Goal: Task Accomplishment & Management: Manage account settings

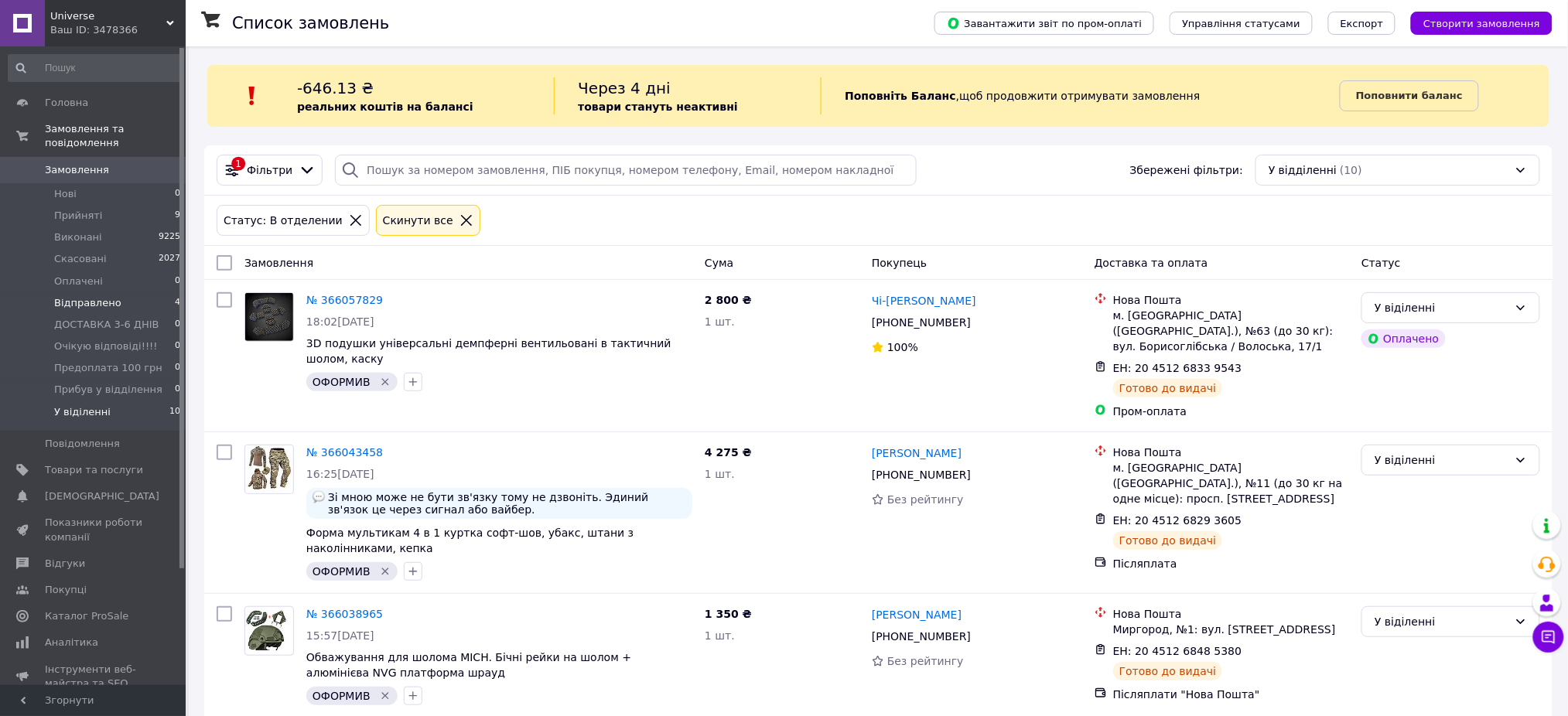
click at [116, 292] on li "Відправлено 4" at bounding box center [94, 303] width 189 height 22
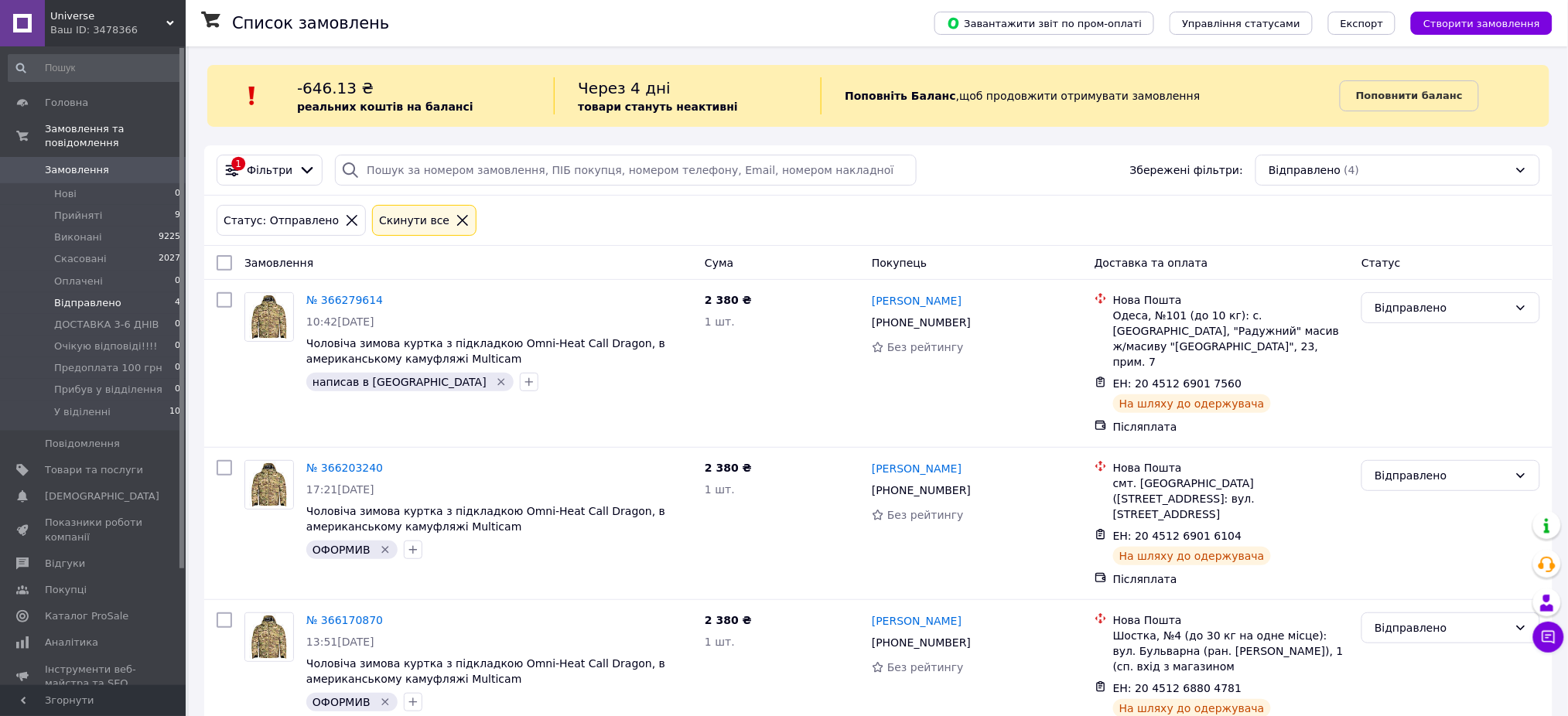
click at [116, 401] on li "У віділенні 10" at bounding box center [94, 416] width 189 height 29
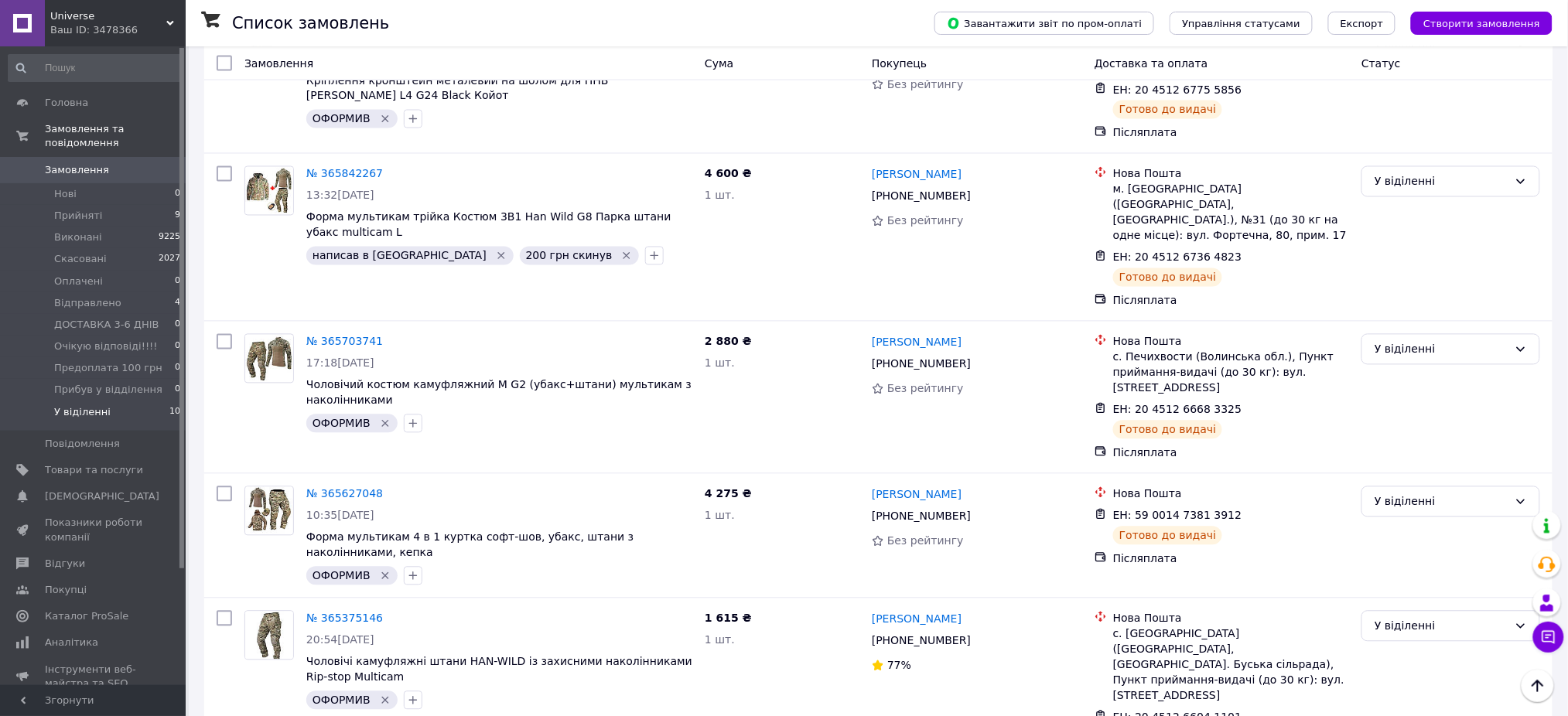
scroll to position [994, 0]
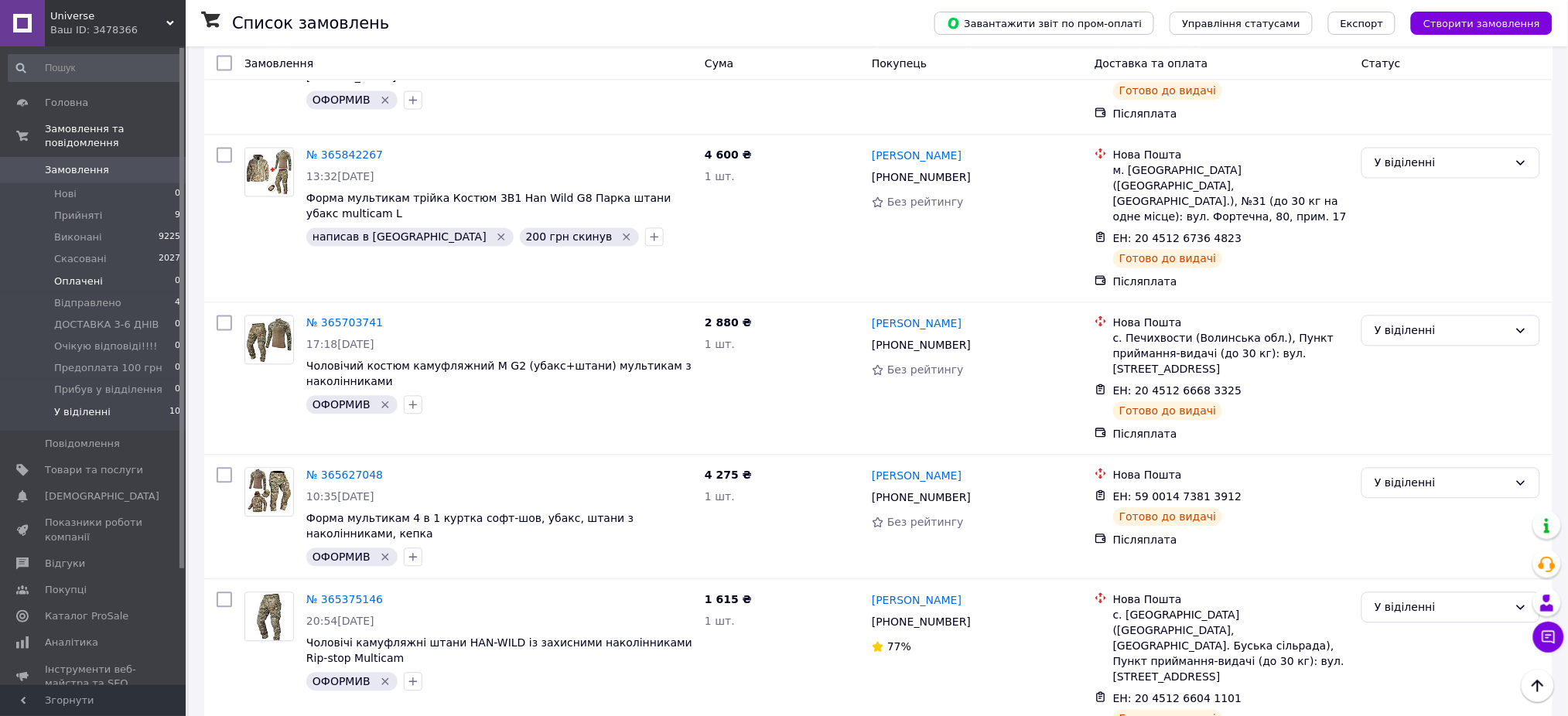
click at [101, 273] on li "Оплачені 0" at bounding box center [94, 281] width 189 height 22
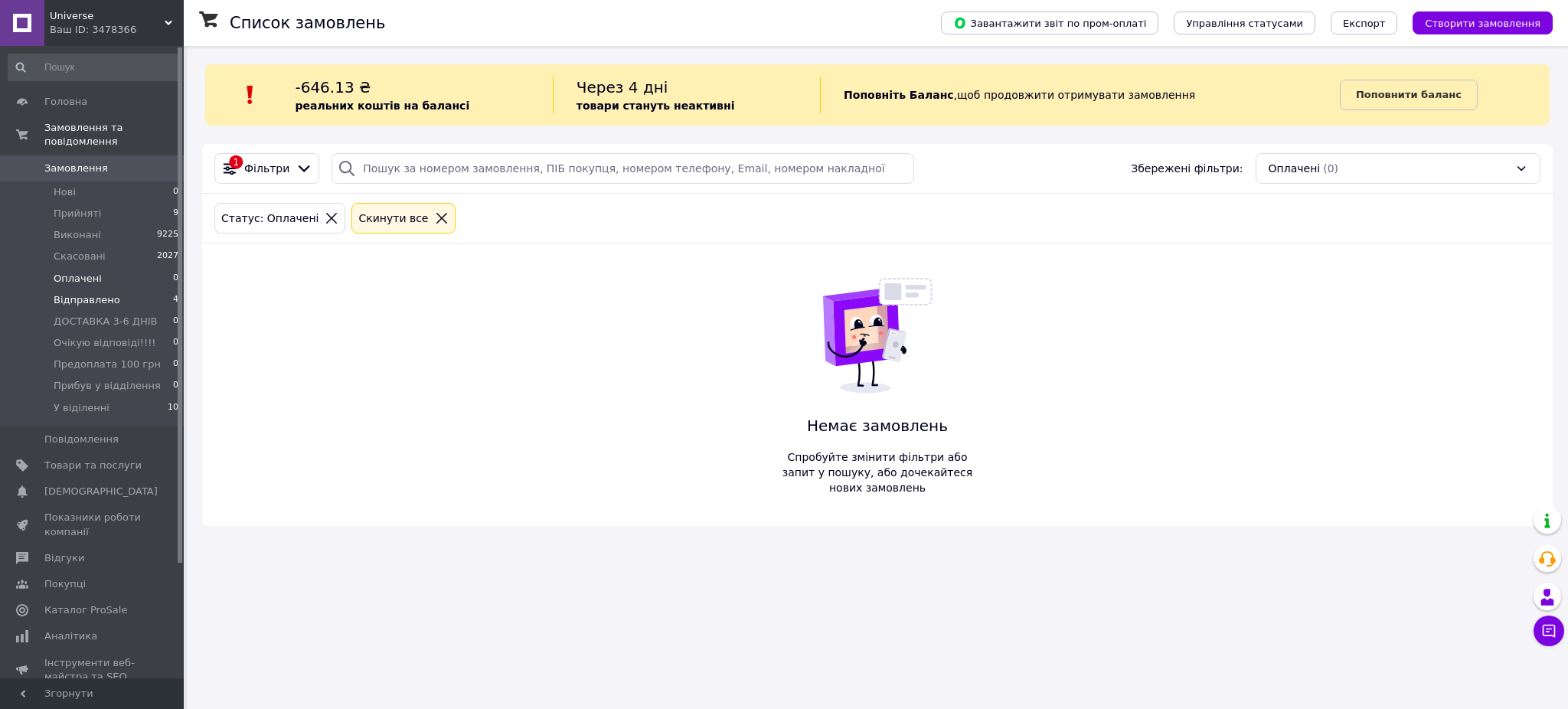
click at [102, 293] on span "Відправлено" at bounding box center [87, 300] width 67 height 14
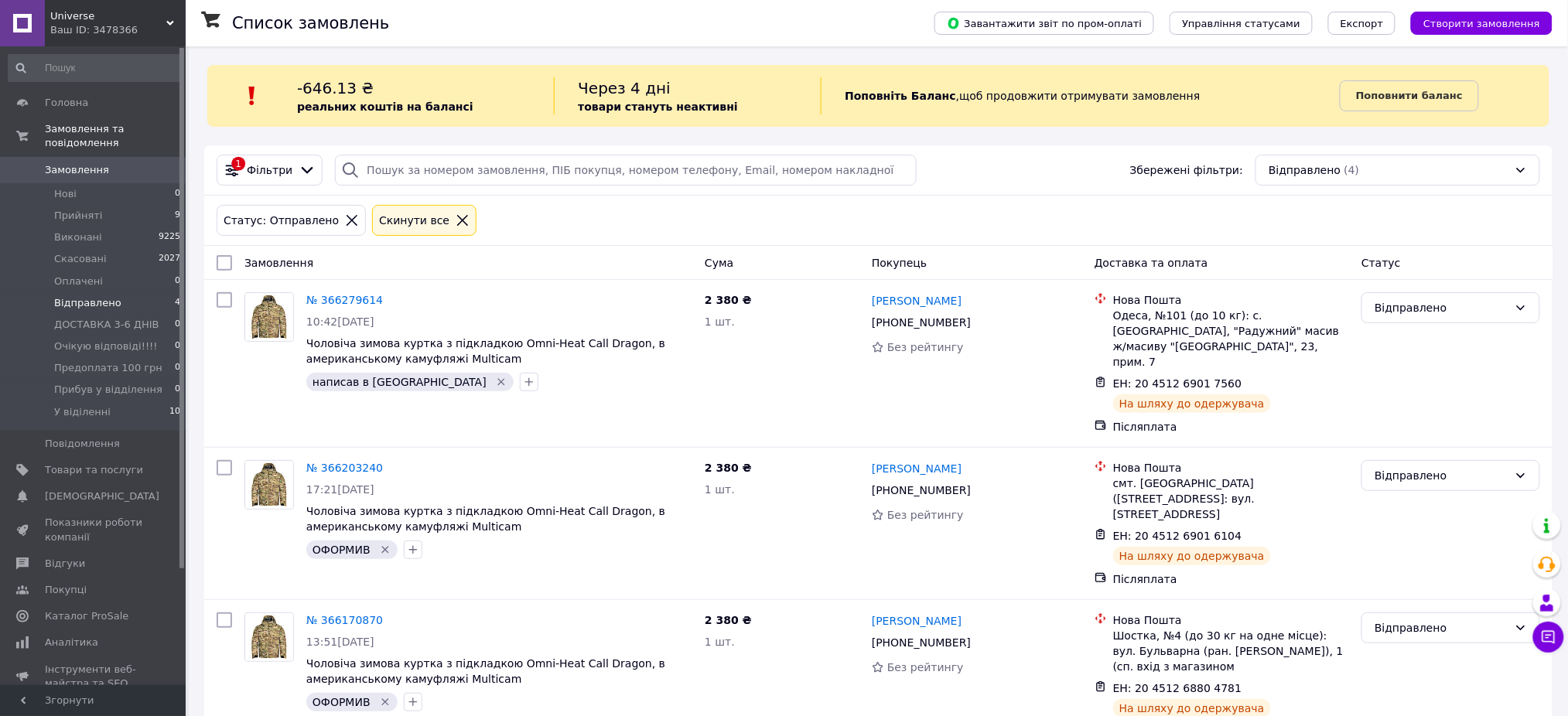
click at [93, 163] on span "Замовлення" at bounding box center [77, 170] width 64 height 14
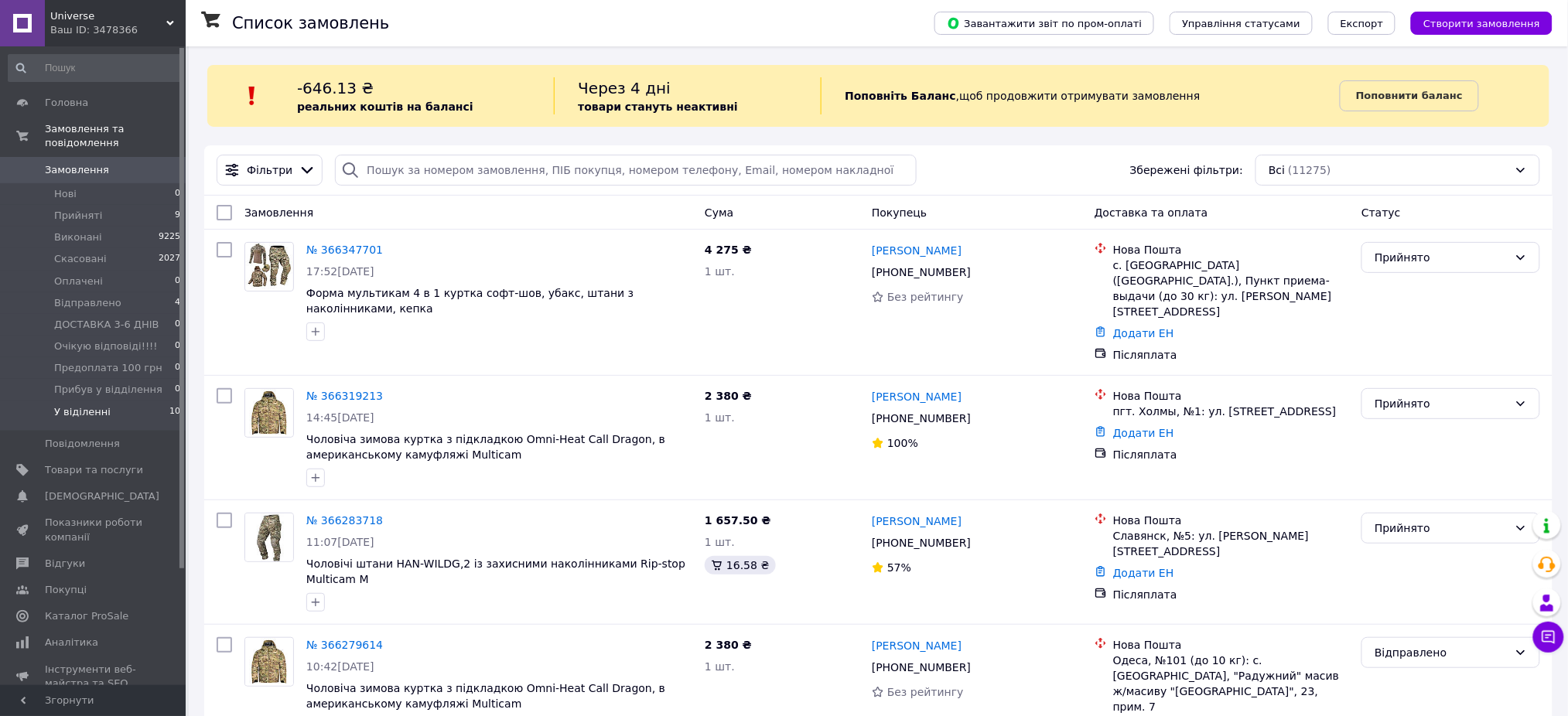
click at [119, 401] on li "У віділенні 10" at bounding box center [94, 416] width 189 height 29
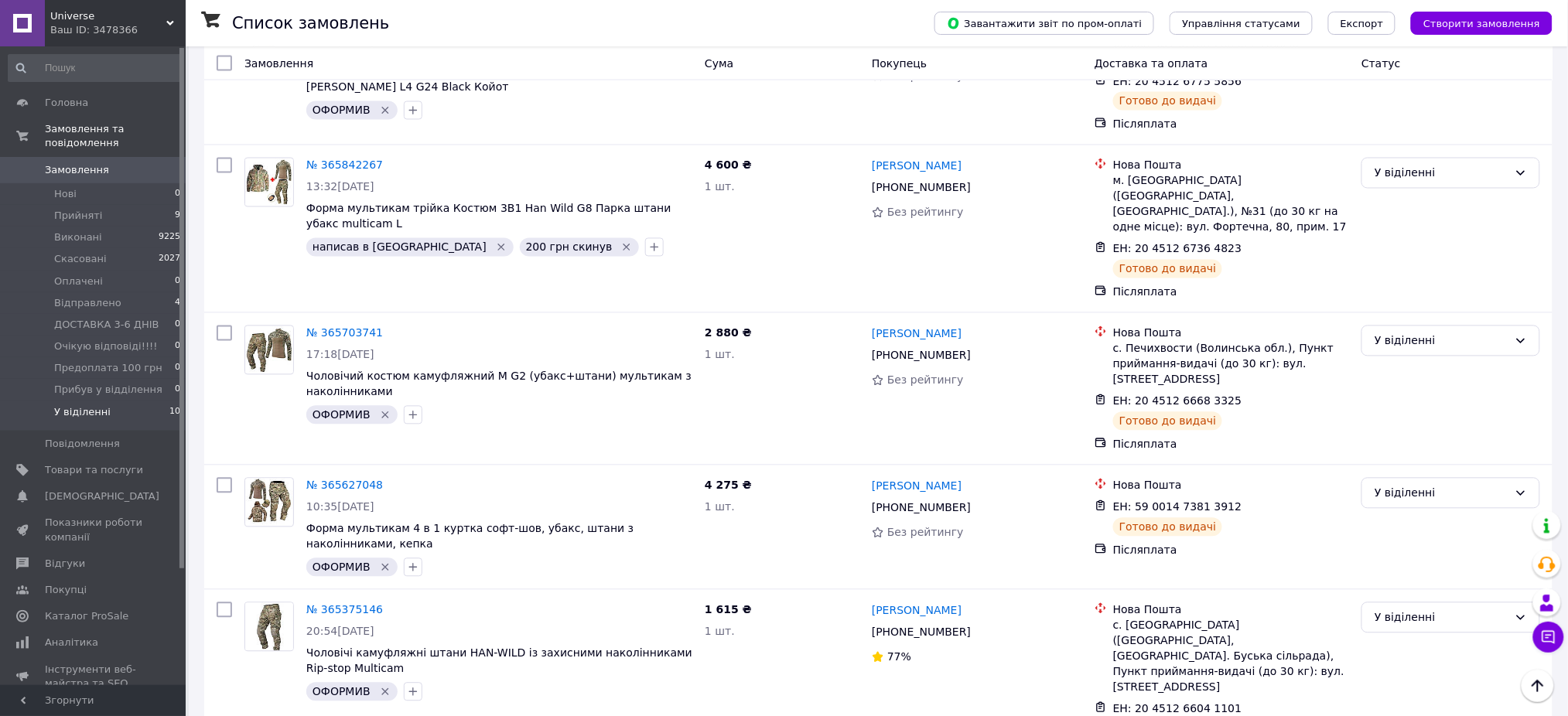
scroll to position [994, 0]
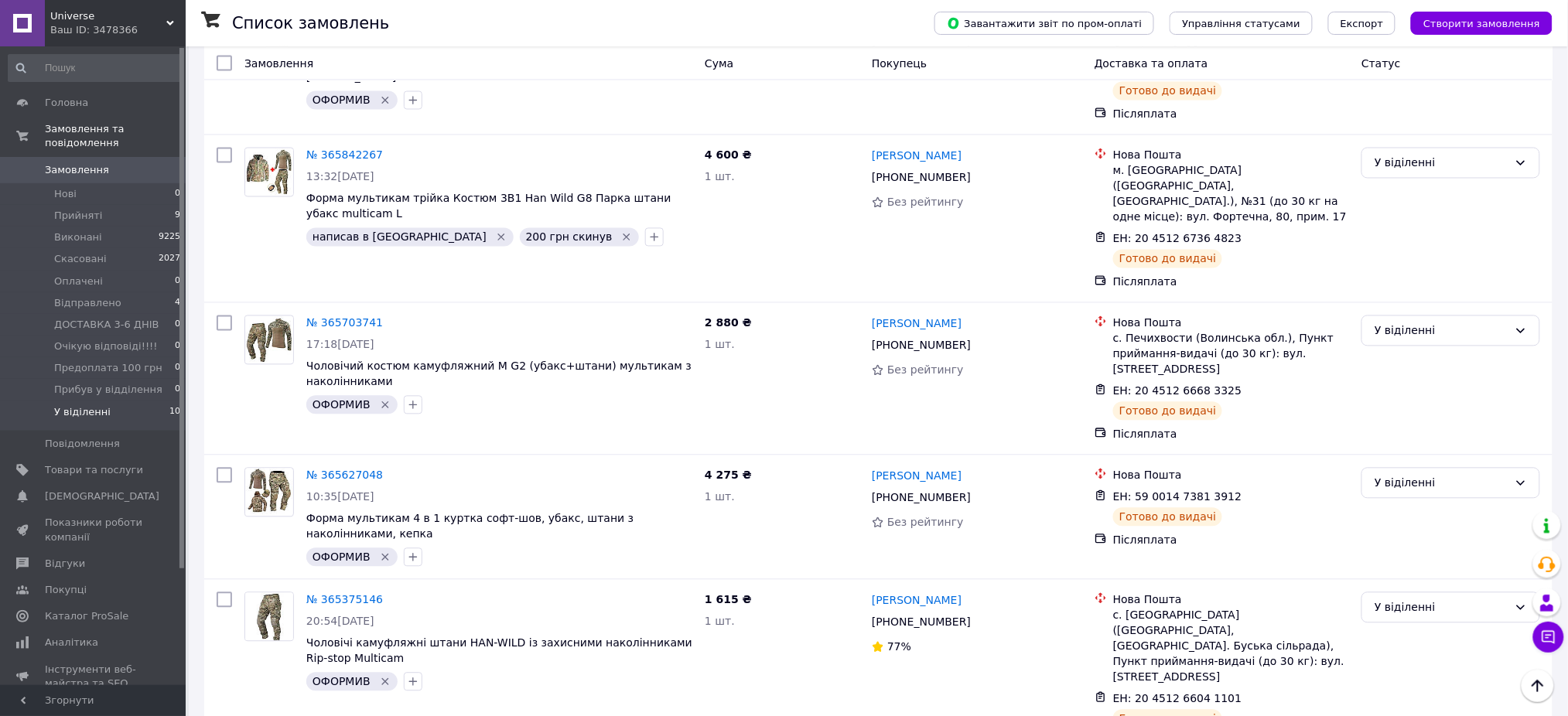
click at [104, 163] on span "Замовлення" at bounding box center [94, 170] width 98 height 14
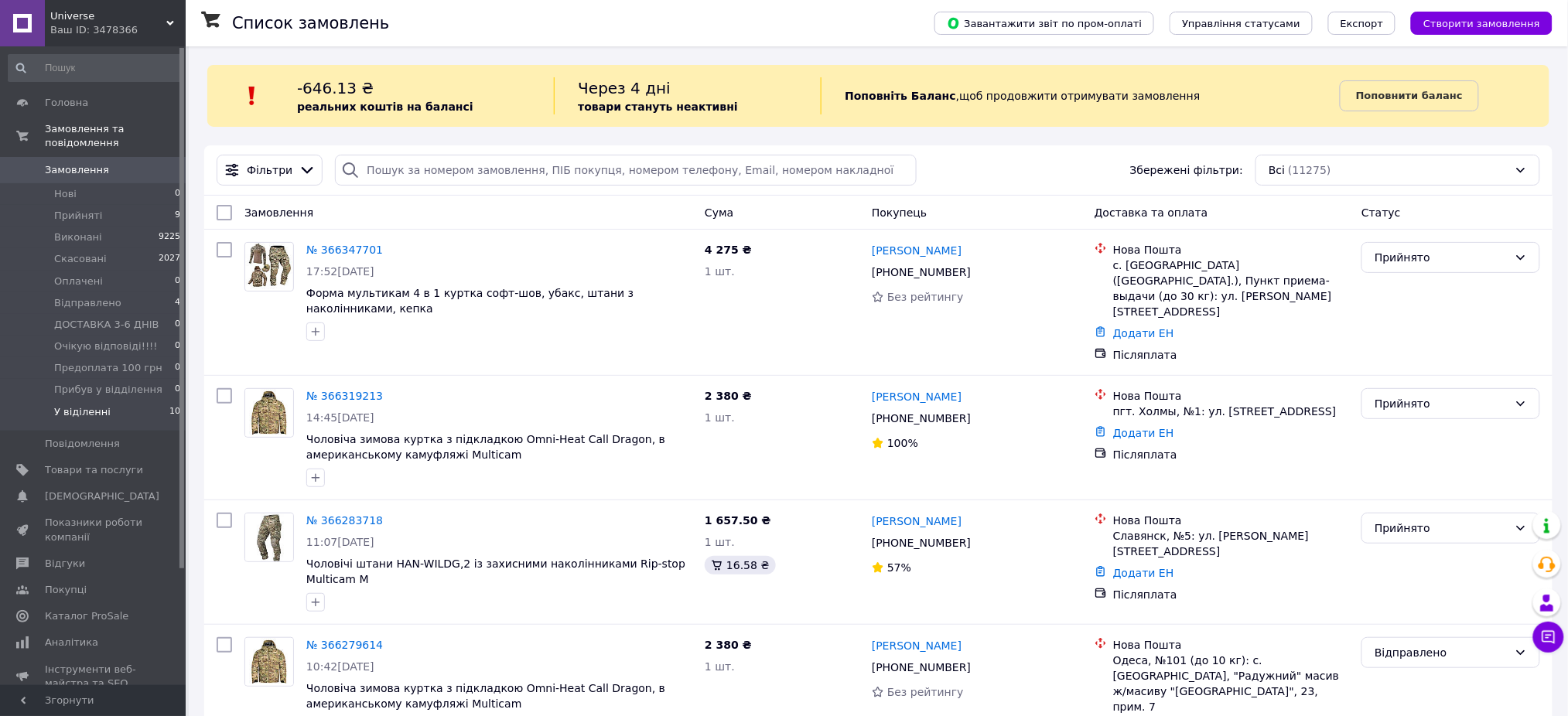
click at [164, 401] on li "У віділенні 10" at bounding box center [94, 416] width 189 height 29
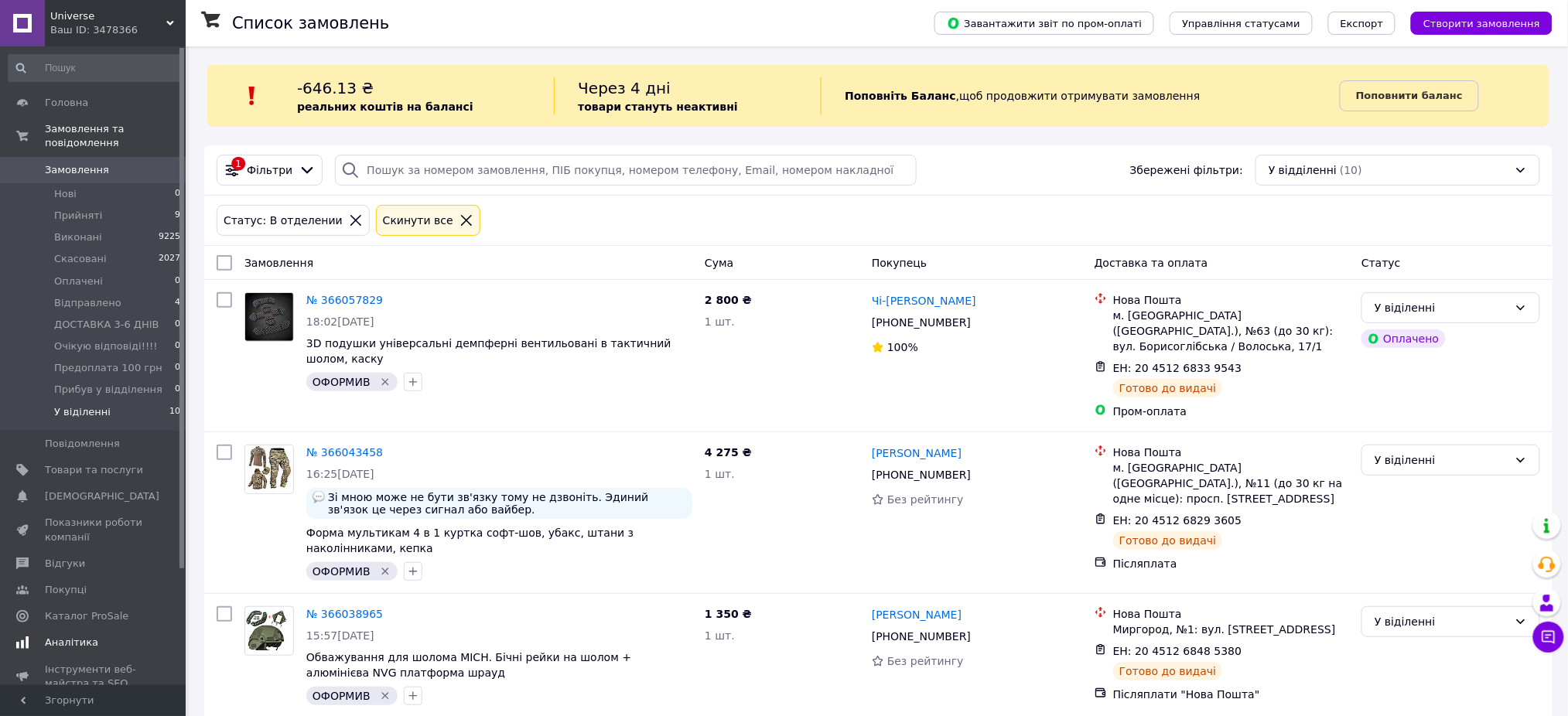
click at [105, 636] on link "Аналітика" at bounding box center [94, 643] width 189 height 27
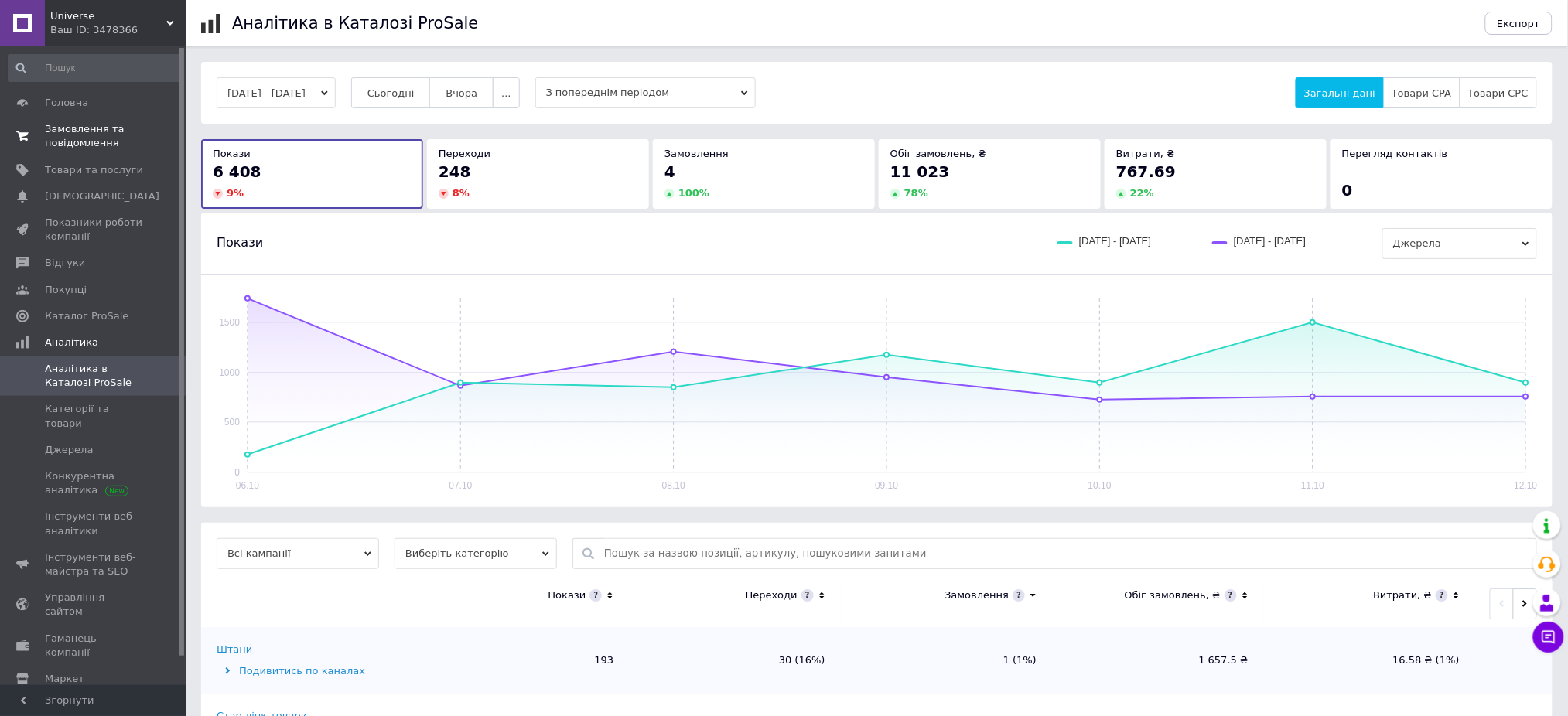
click at [126, 146] on span "Замовлення та повідомлення" at bounding box center [94, 136] width 98 height 28
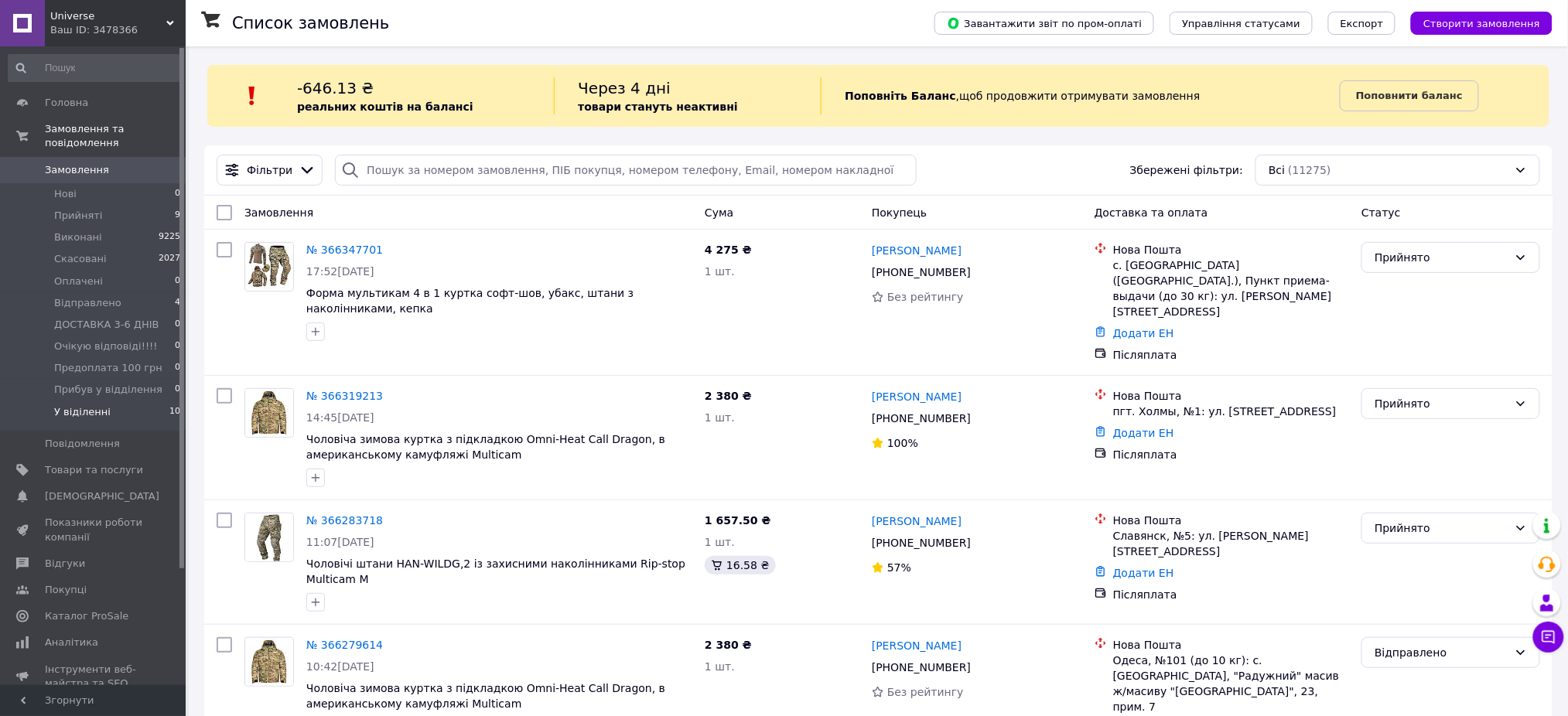
click at [156, 401] on li "У віділенні 10" at bounding box center [94, 416] width 189 height 29
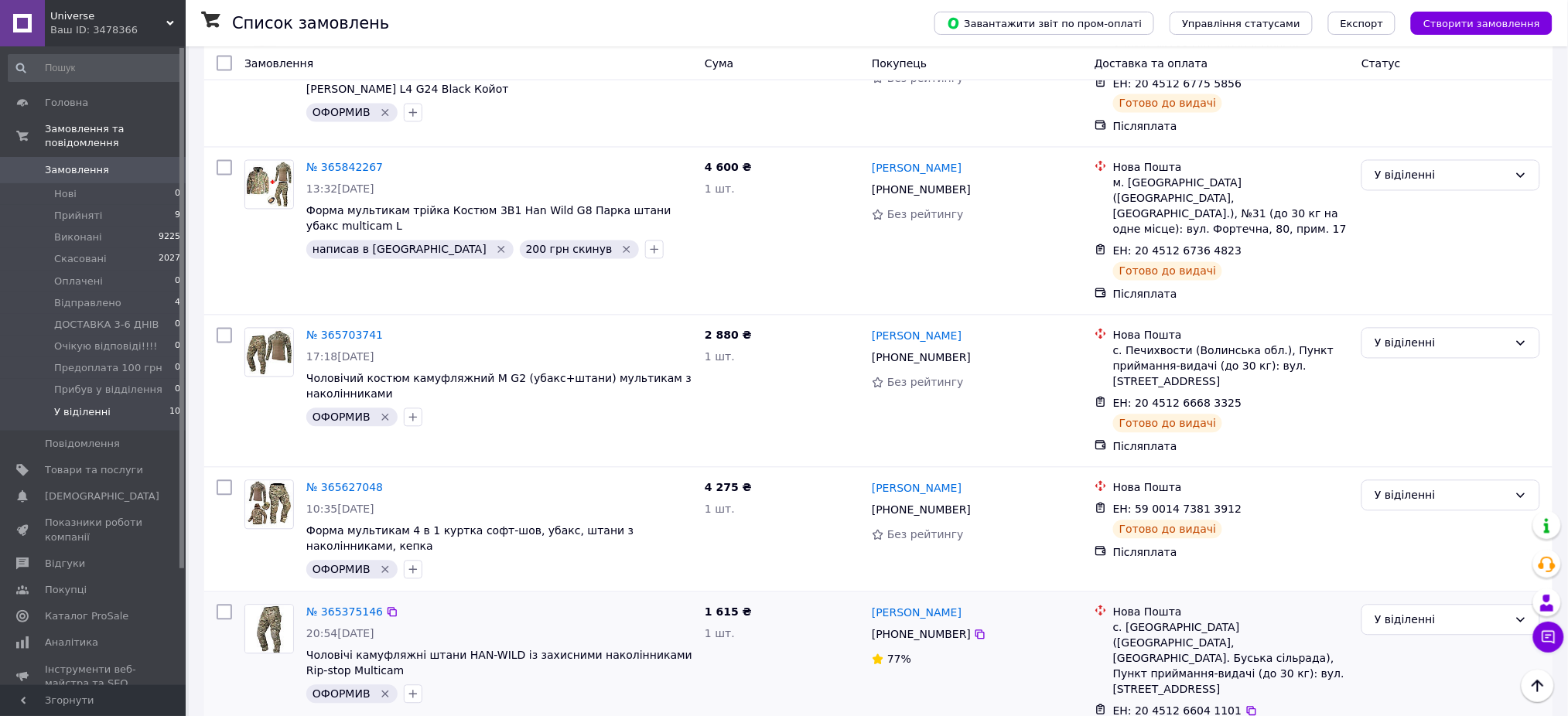
scroll to position [994, 0]
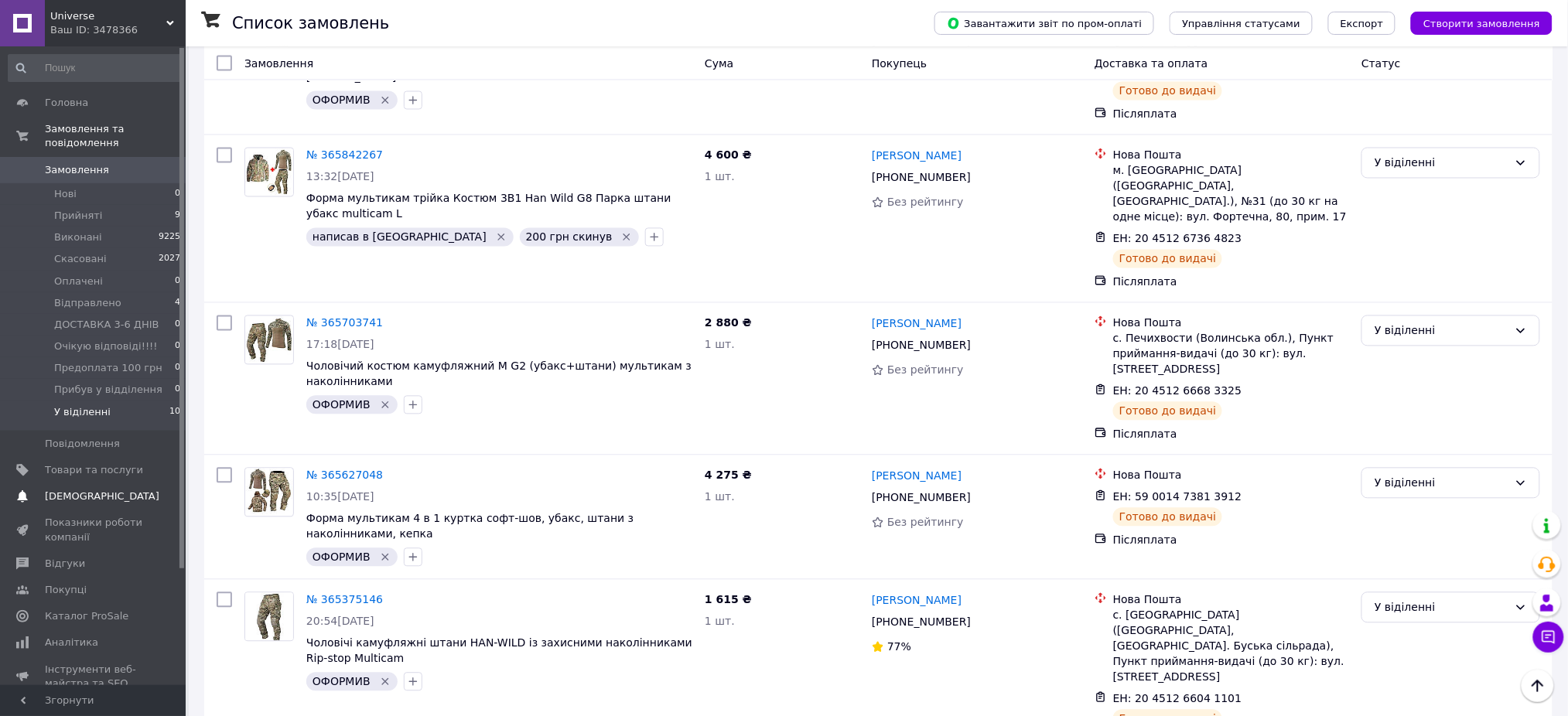
click at [131, 490] on span "[DEMOGRAPHIC_DATA]" at bounding box center [94, 496] width 98 height 14
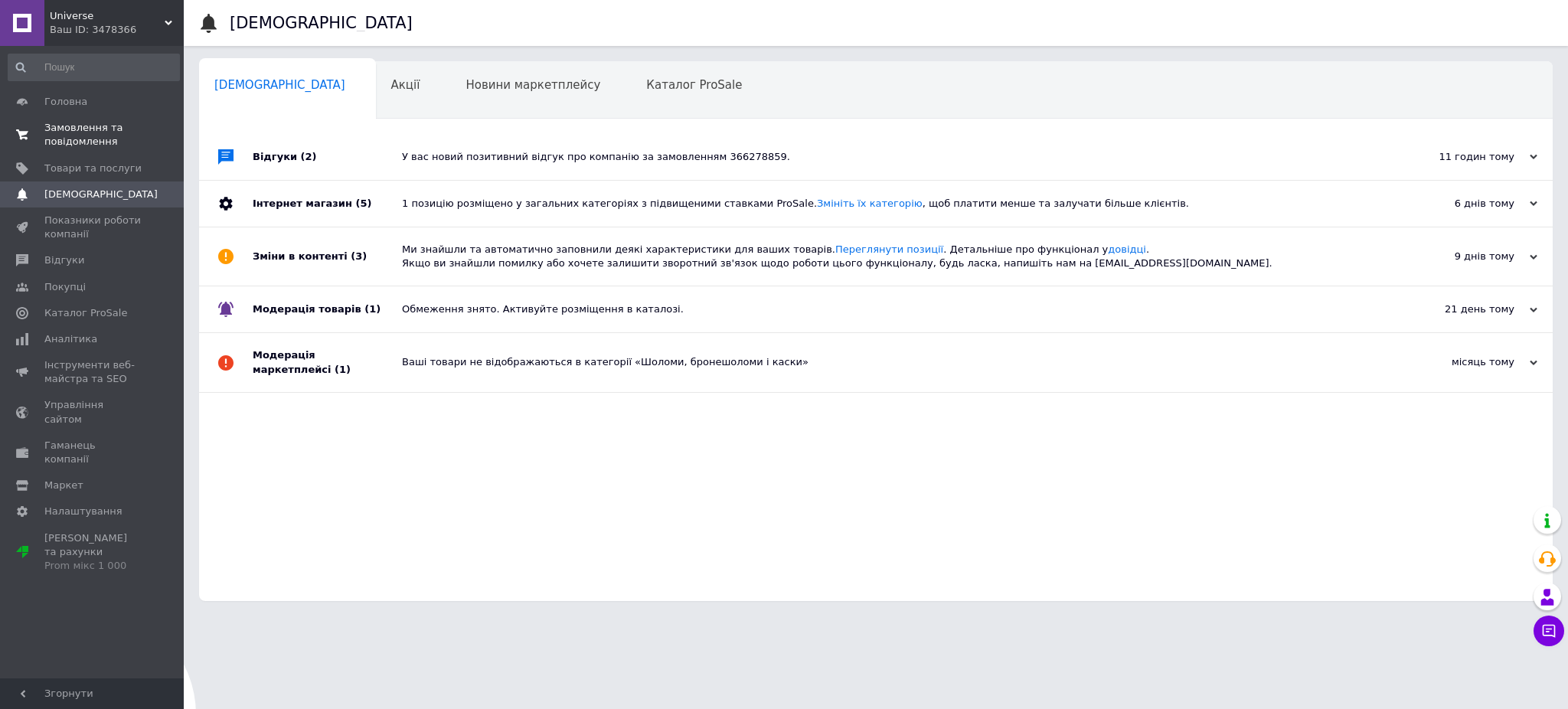
click at [105, 132] on span "Замовлення та повідомлення" at bounding box center [93, 135] width 97 height 28
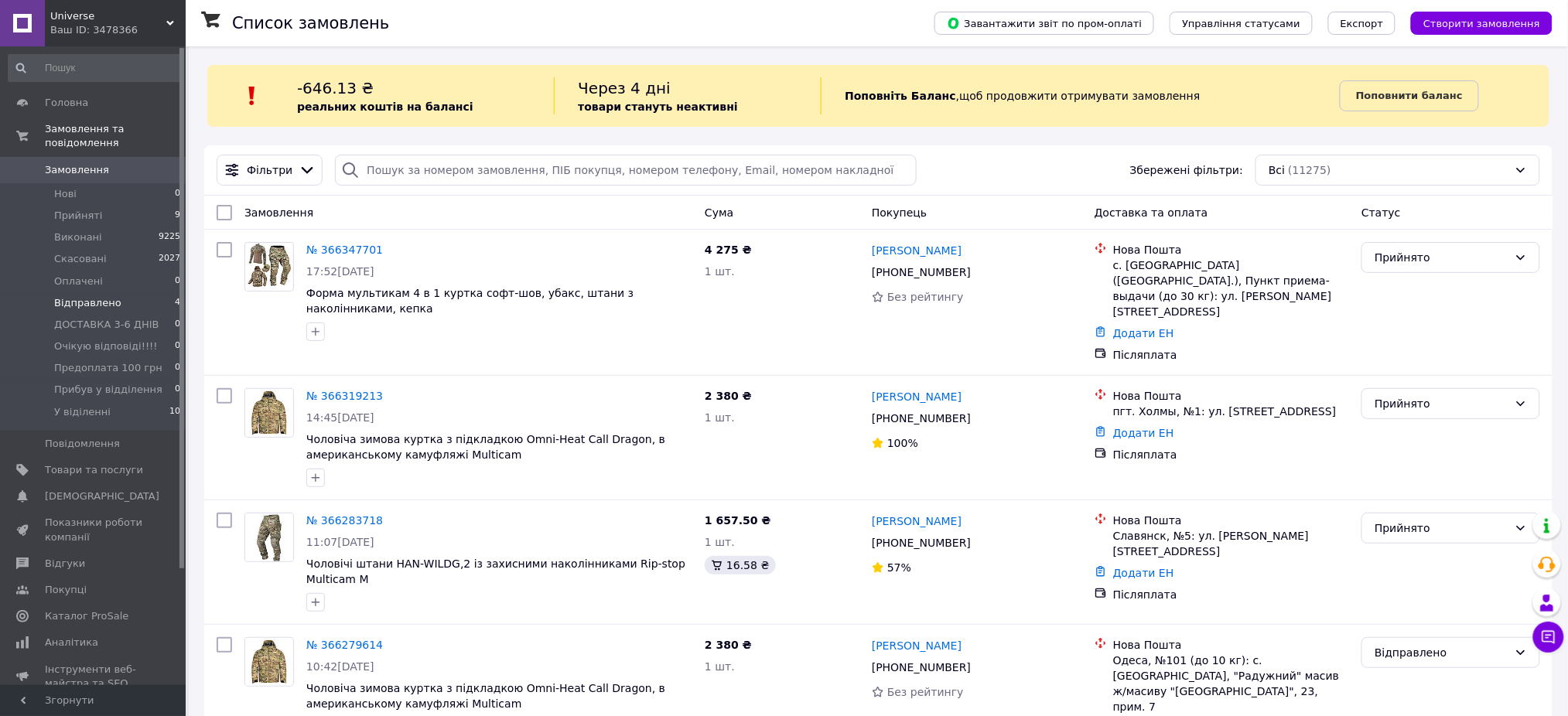
click at [118, 293] on li "Відправлено 4" at bounding box center [94, 303] width 189 height 22
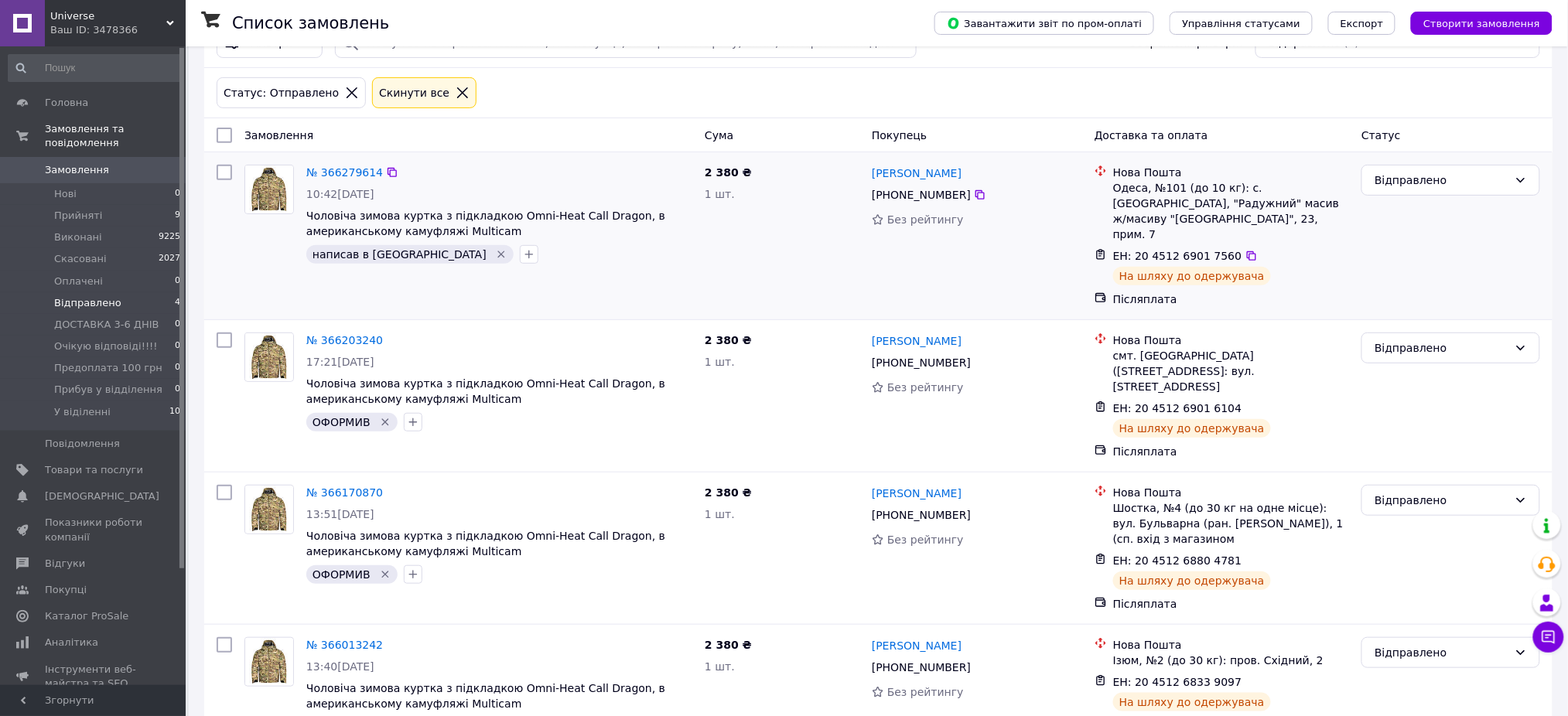
scroll to position [144, 0]
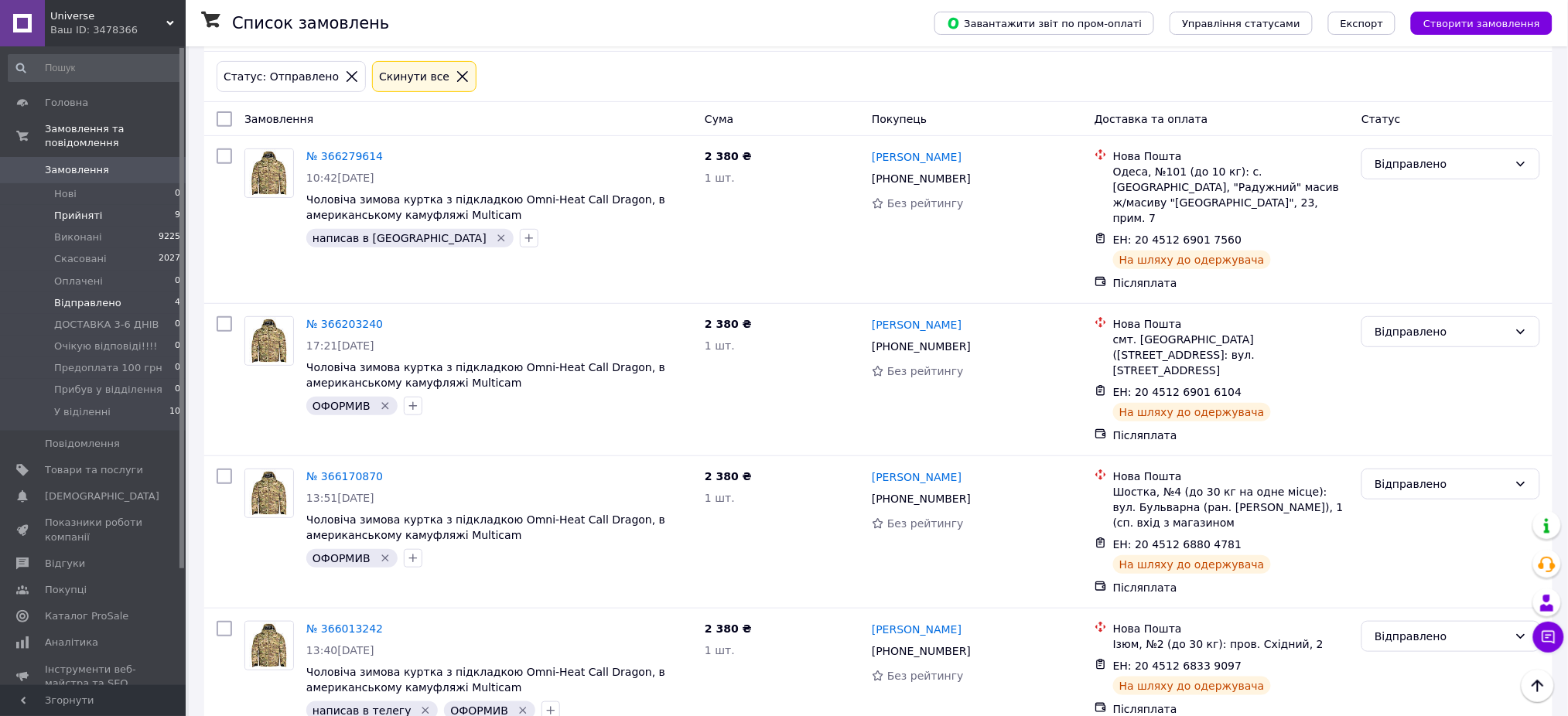
click at [129, 208] on li "Прийняті 9" at bounding box center [94, 215] width 189 height 22
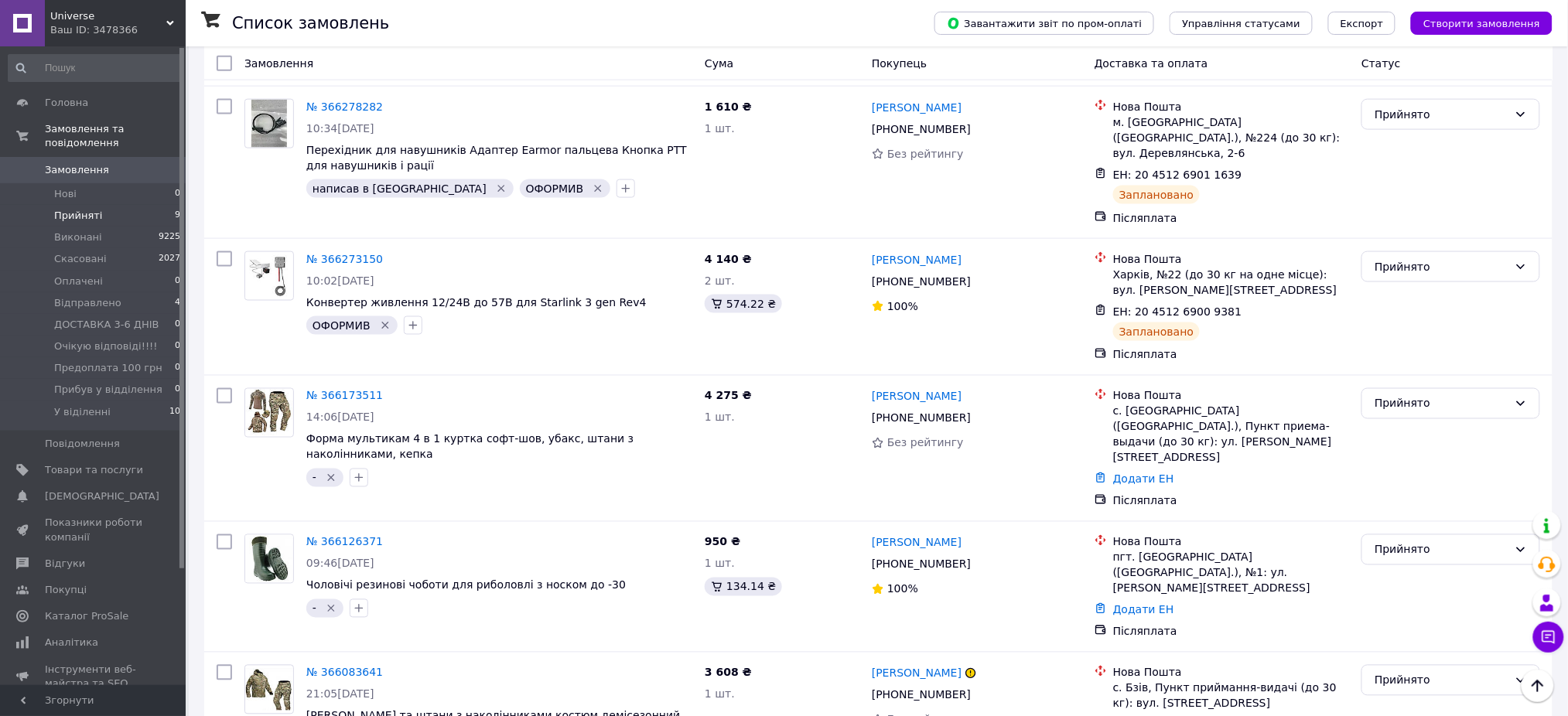
scroll to position [718, 0]
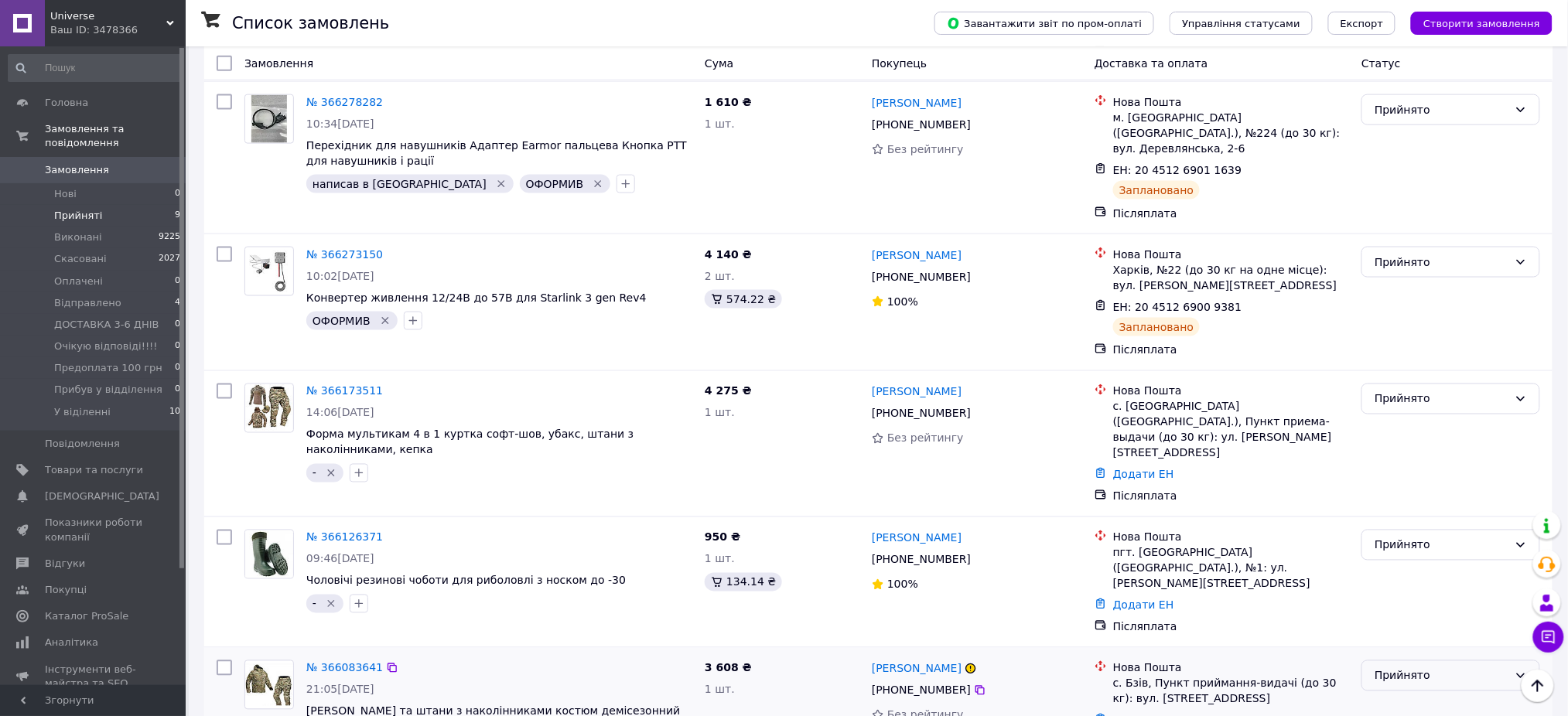
click at [1444, 660] on div "Прийнято" at bounding box center [1451, 676] width 179 height 31
click at [1388, 486] on li "Виконано" at bounding box center [1452, 476] width 177 height 28
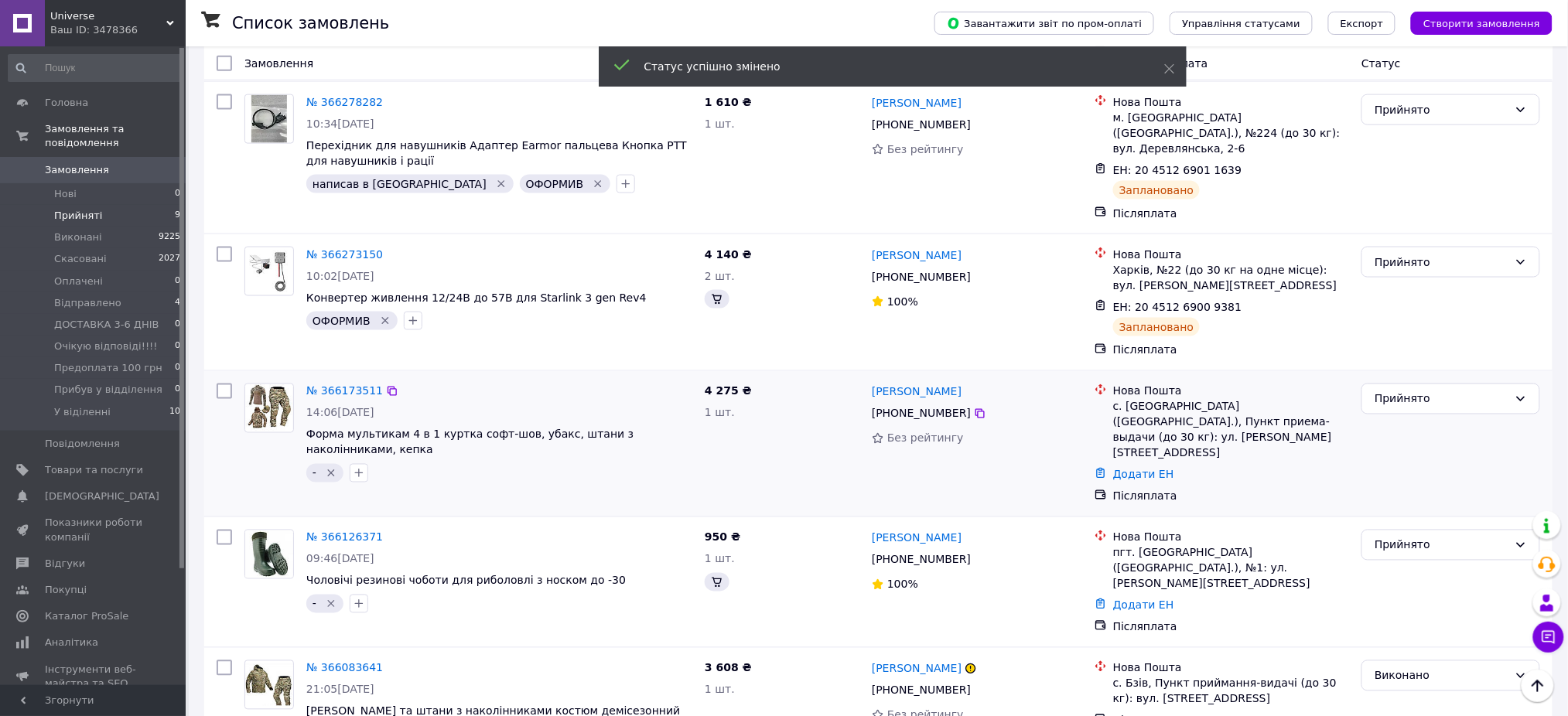
scroll to position [711, 0]
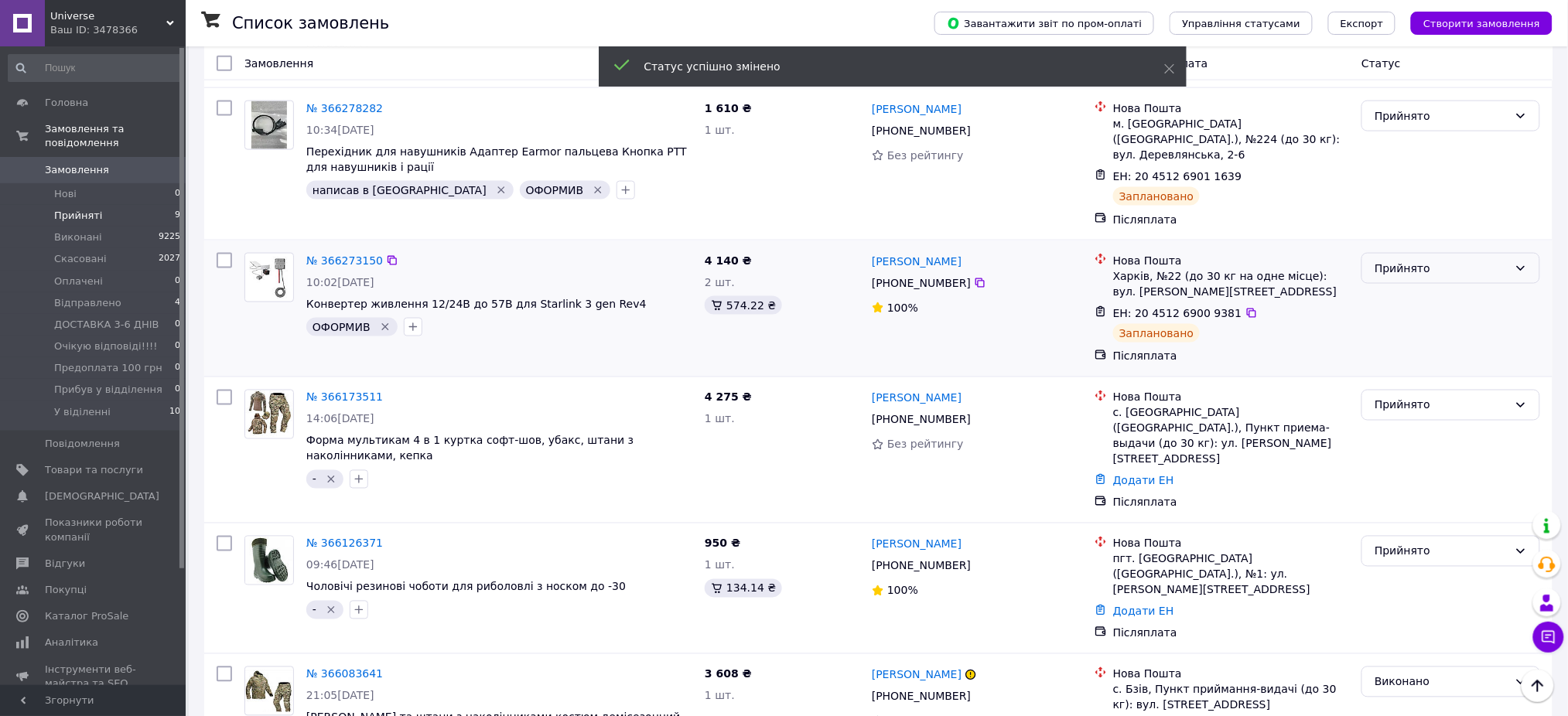
click at [1424, 260] on div "Прийнято" at bounding box center [1441, 268] width 134 height 17
click at [1433, 353] on li "Відправлено" at bounding box center [1452, 354] width 177 height 28
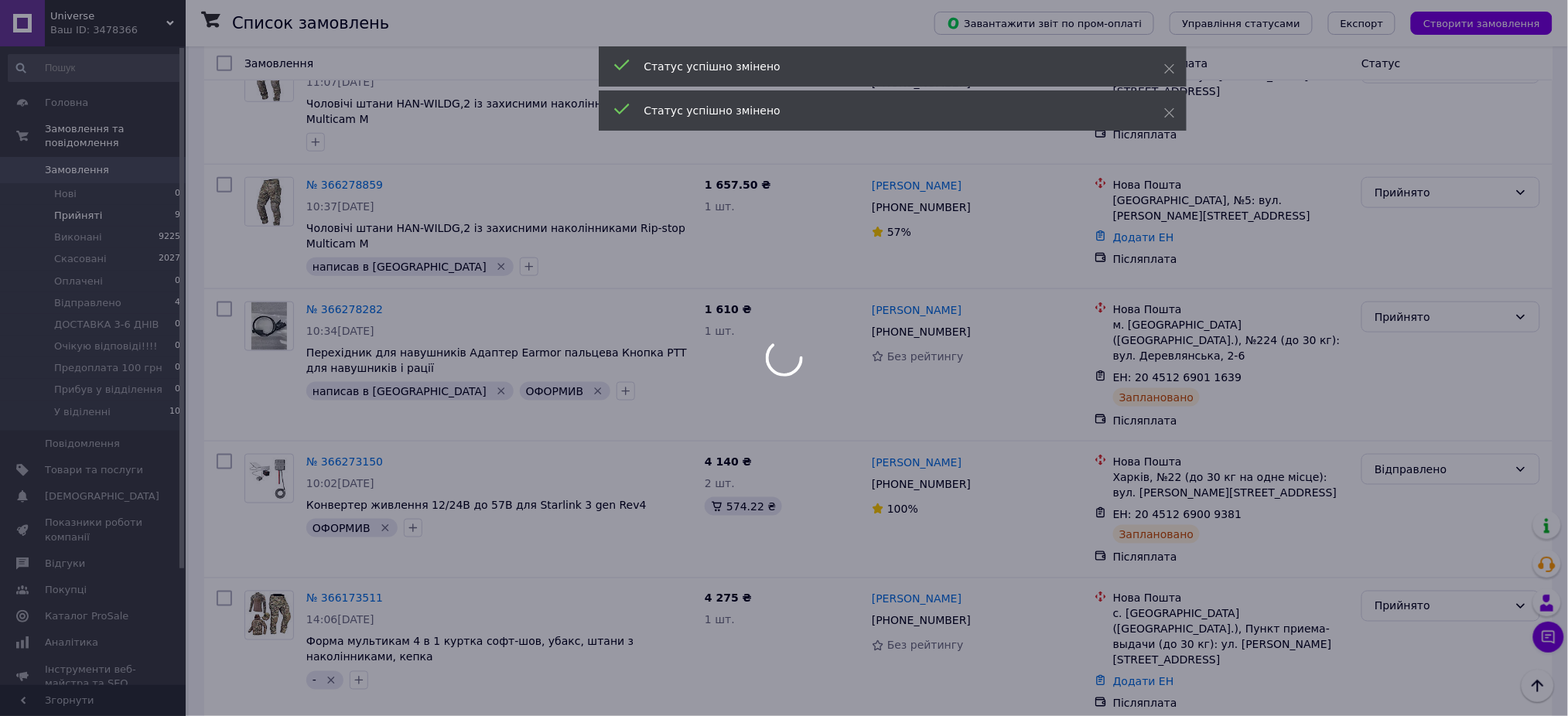
scroll to position [505, 0]
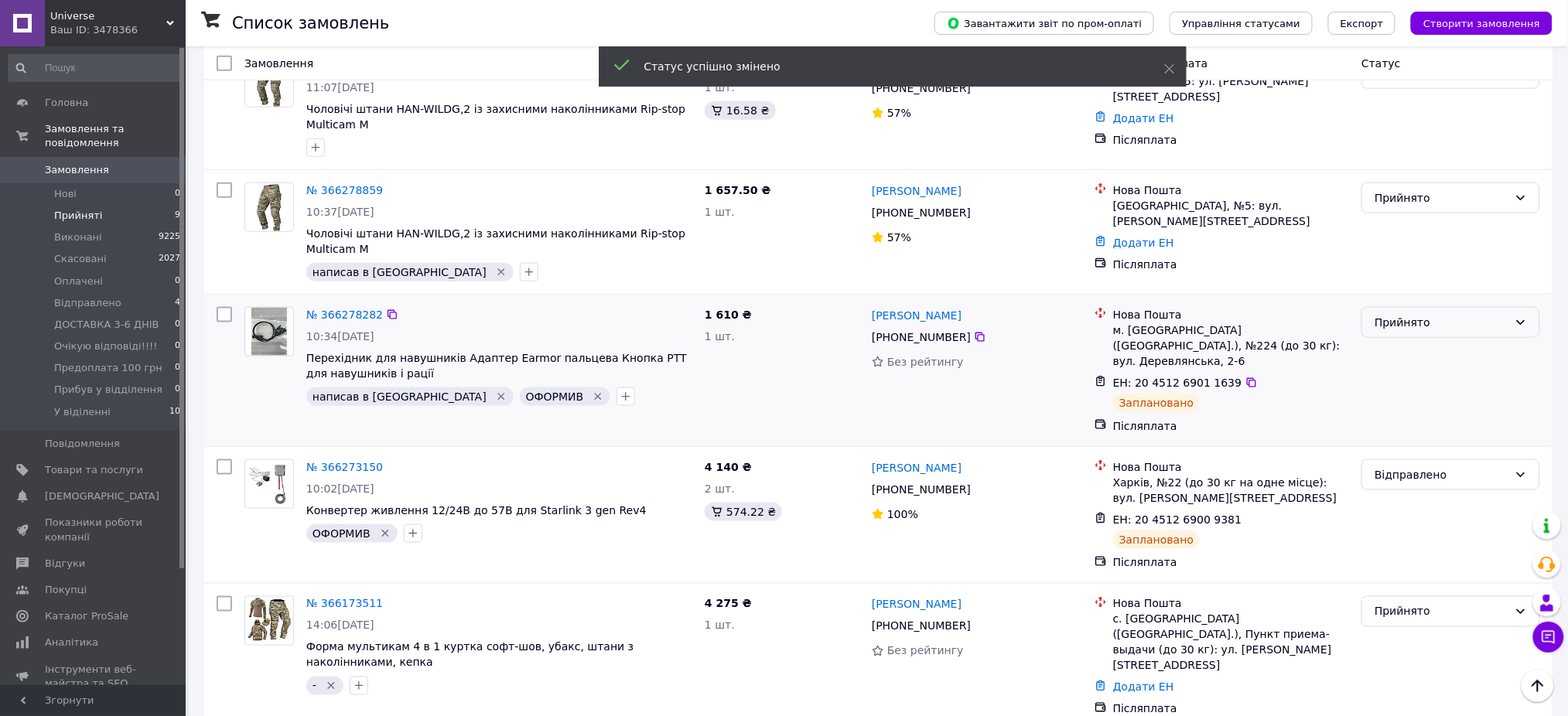
click at [1425, 314] on div "Прийнято" at bounding box center [1441, 322] width 134 height 17
click at [1441, 422] on li "Відправлено" at bounding box center [1452, 424] width 177 height 28
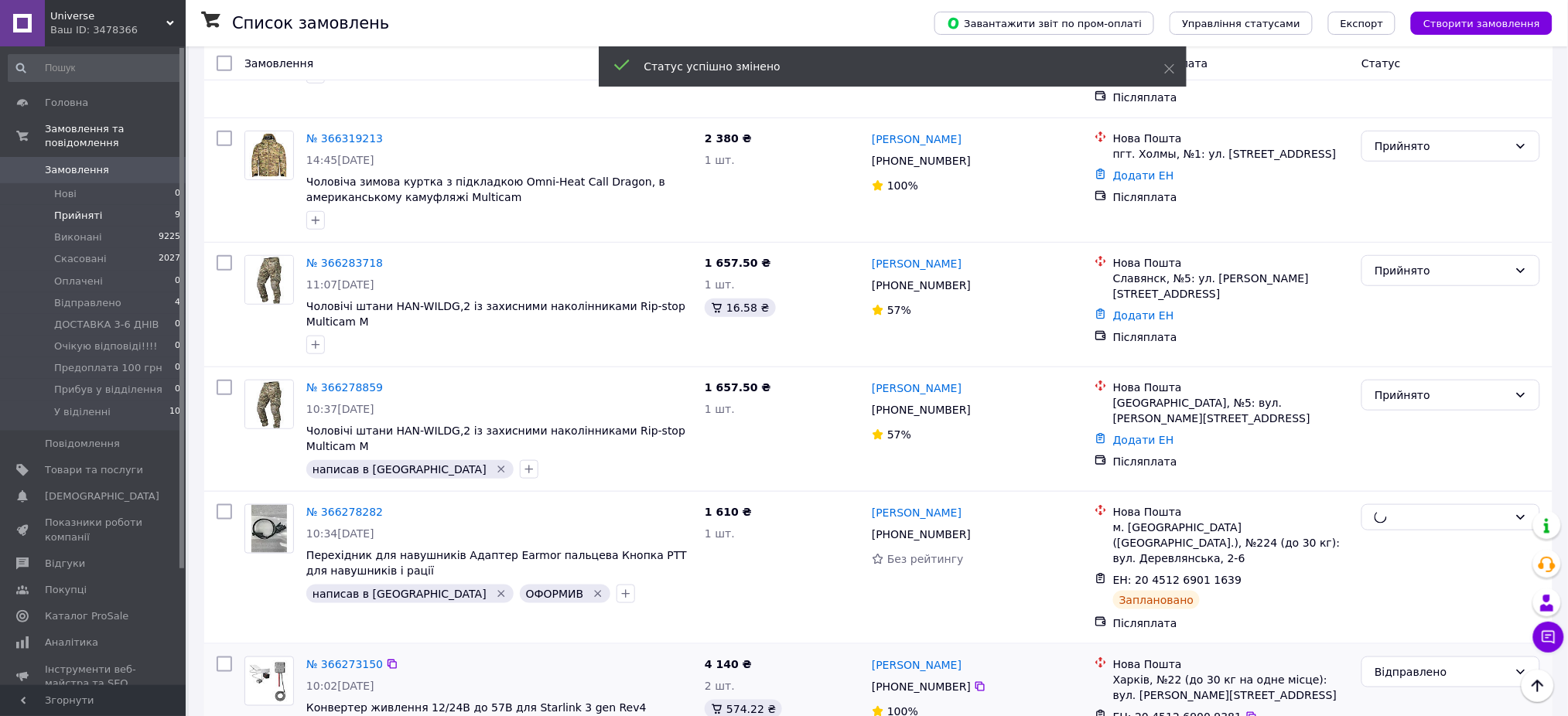
scroll to position [300, 0]
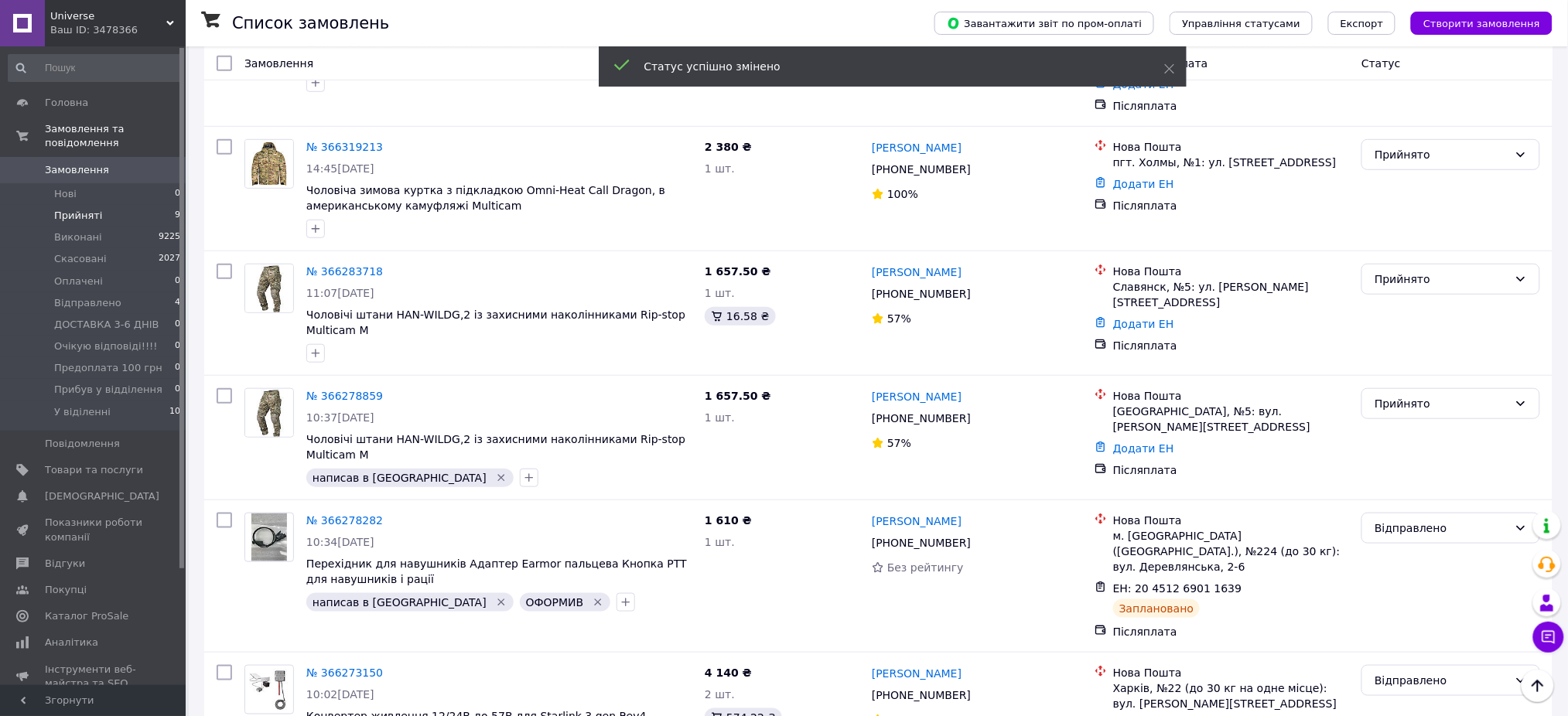
click at [1434, 395] on div "Прийнято" at bounding box center [1441, 404] width 134 height 17
click at [1428, 413] on li "Виконано" at bounding box center [1452, 422] width 177 height 28
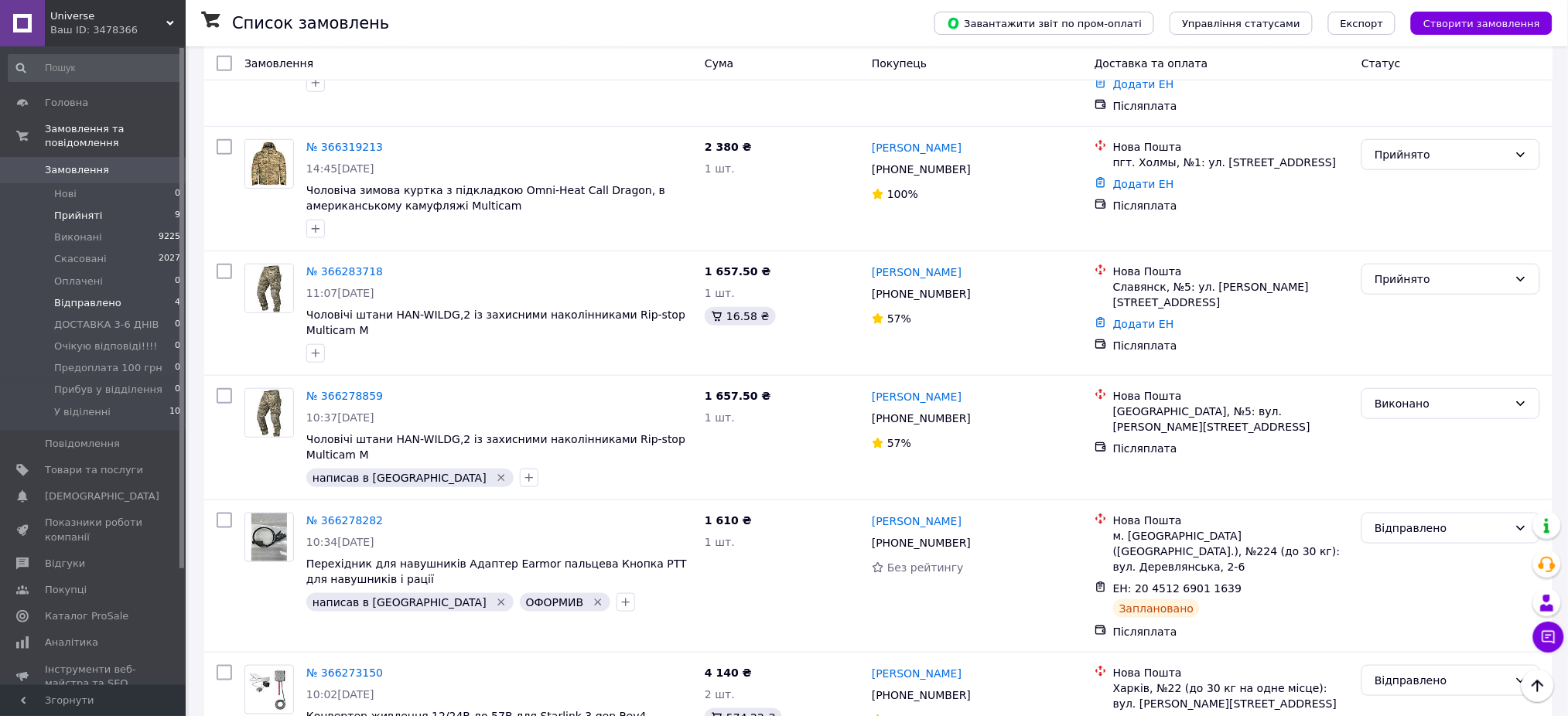
click at [137, 292] on li "Відправлено 4" at bounding box center [94, 303] width 189 height 22
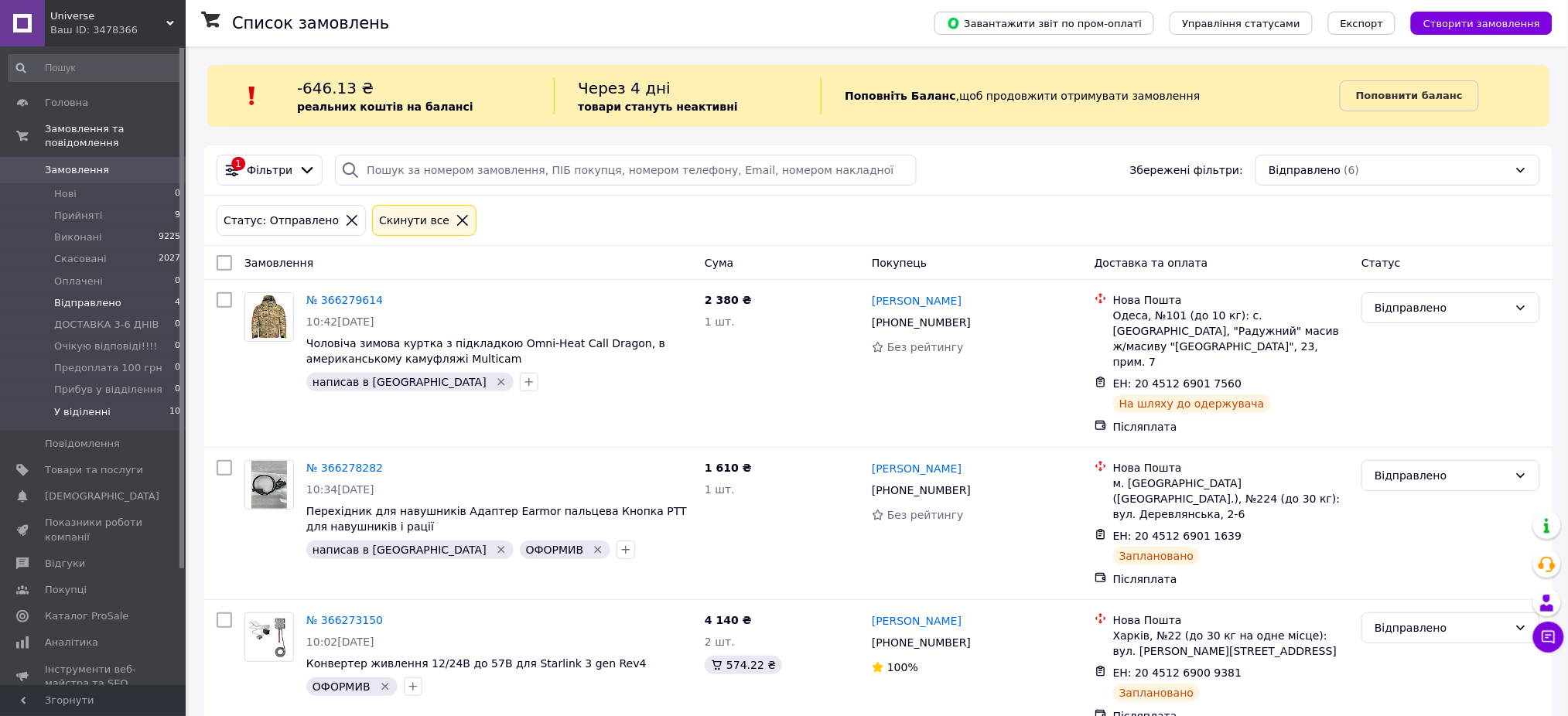
click at [130, 407] on li "У віділенні 10" at bounding box center [94, 416] width 189 height 29
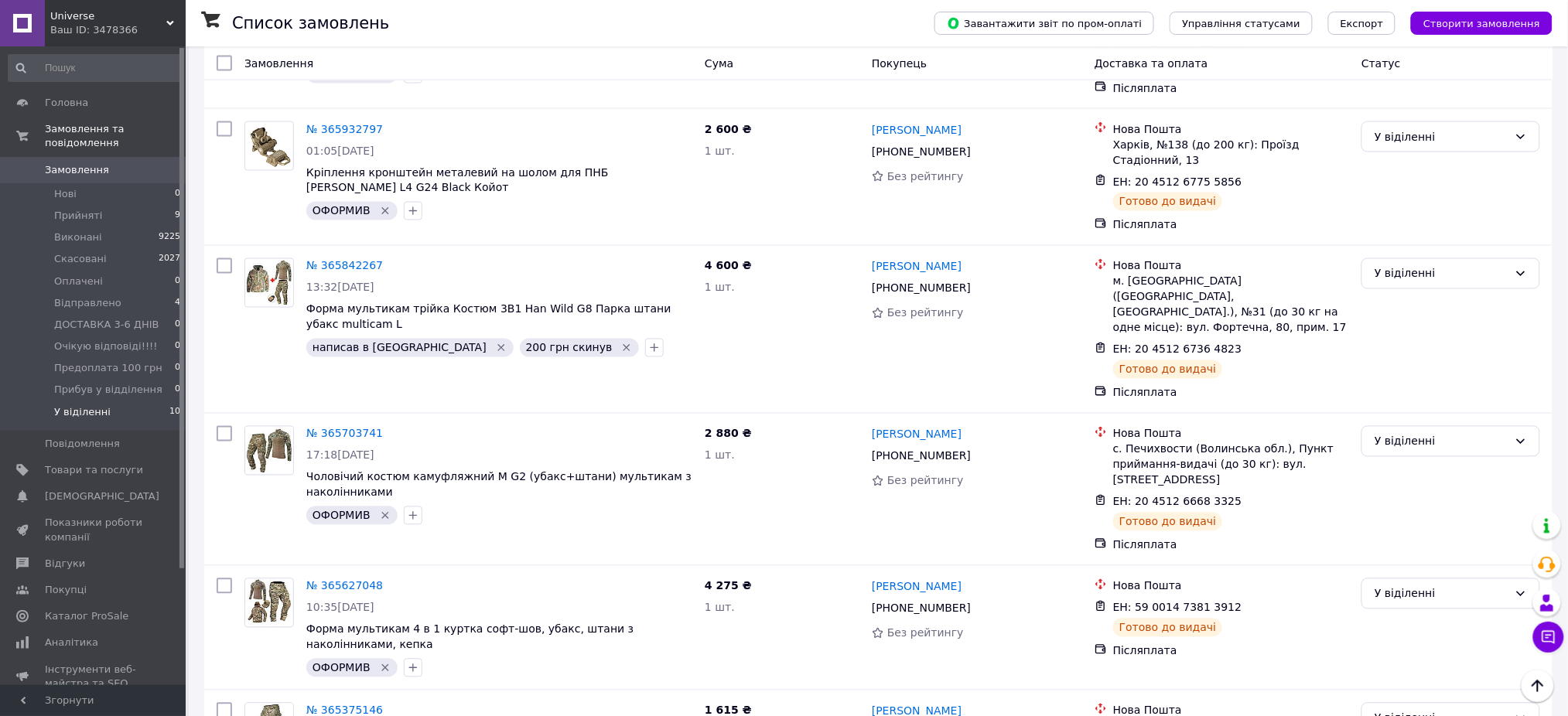
scroll to position [928, 0]
